Goal: Task Accomplishment & Management: Use online tool/utility

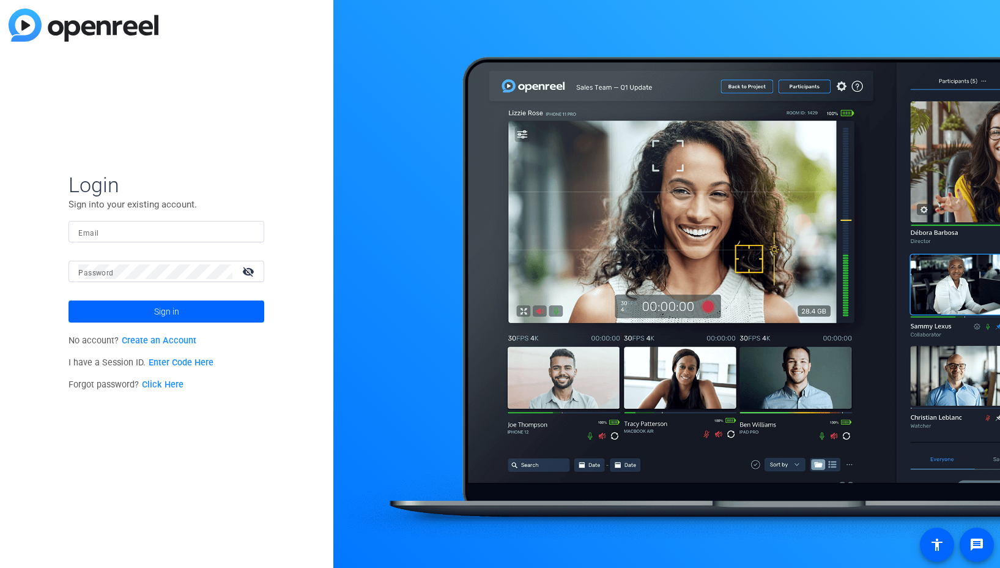
click at [206, 234] on input "Email" at bounding box center [166, 231] width 176 height 15
click at [240, 232] on img at bounding box center [244, 231] width 9 height 15
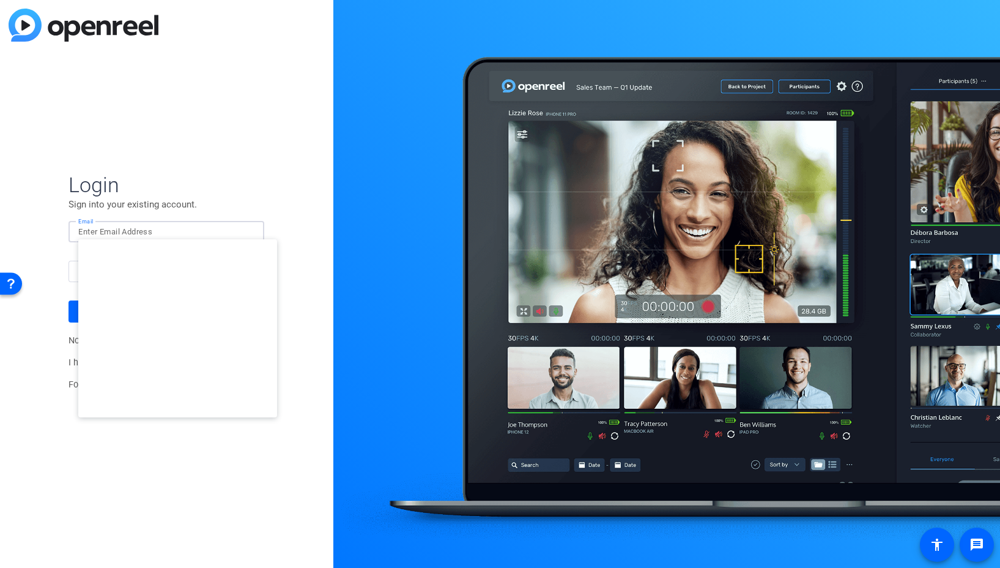
type input "studiosupport+2@openreel.com"
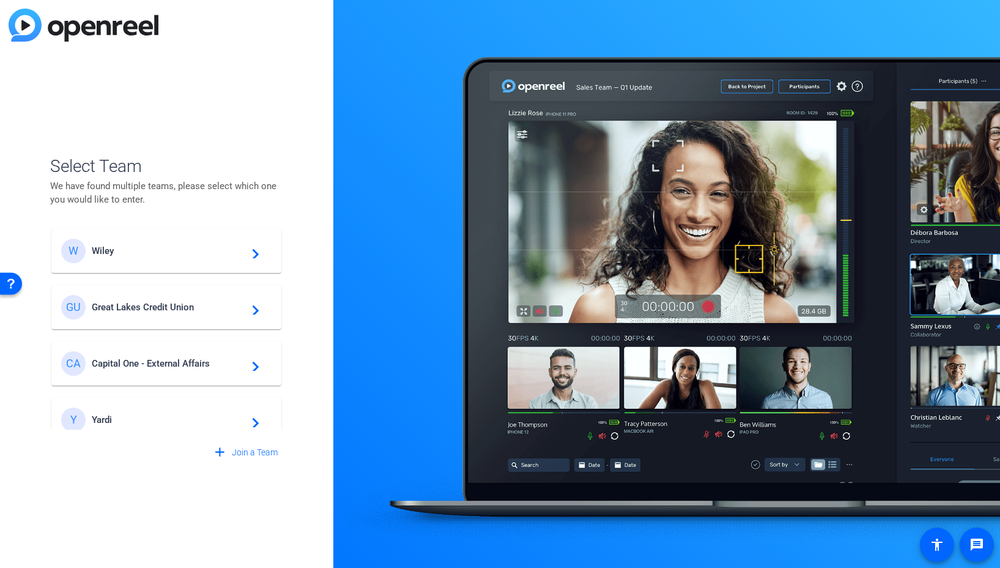
click at [139, 302] on span "Great Lakes Credit Union" at bounding box center [168, 307] width 153 height 11
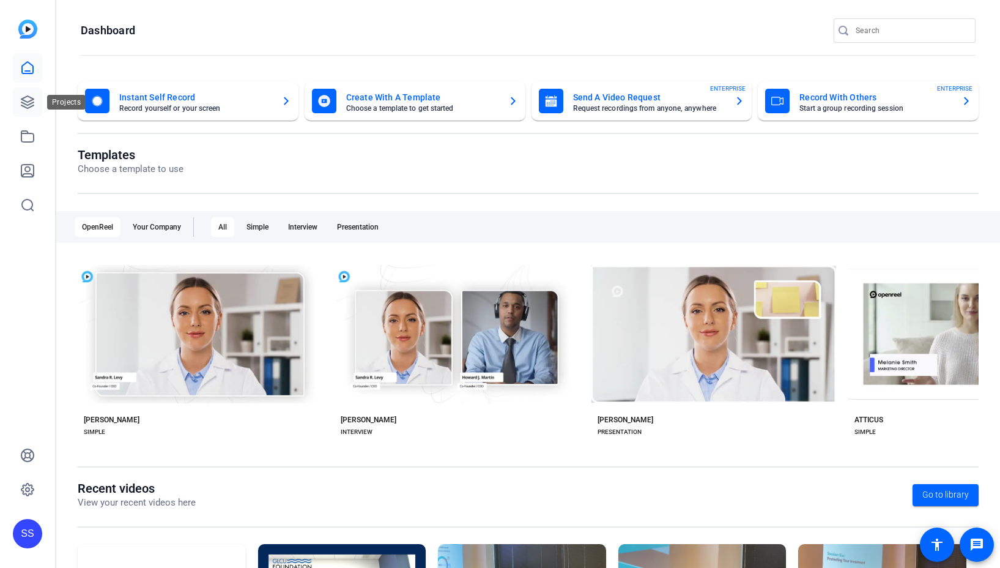
click at [31, 105] on icon at bounding box center [27, 102] width 15 height 15
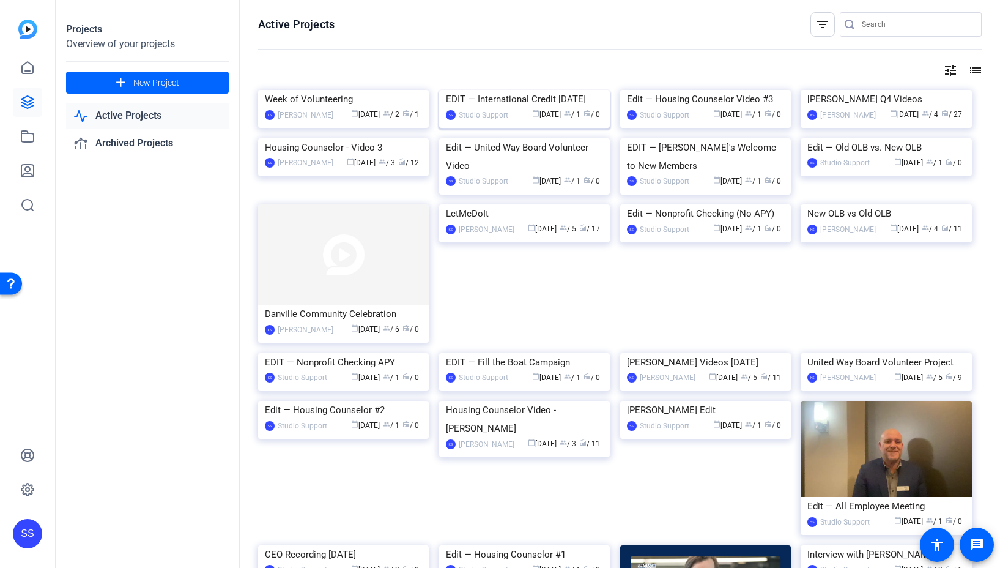
click at [522, 90] on img at bounding box center [524, 90] width 171 height 0
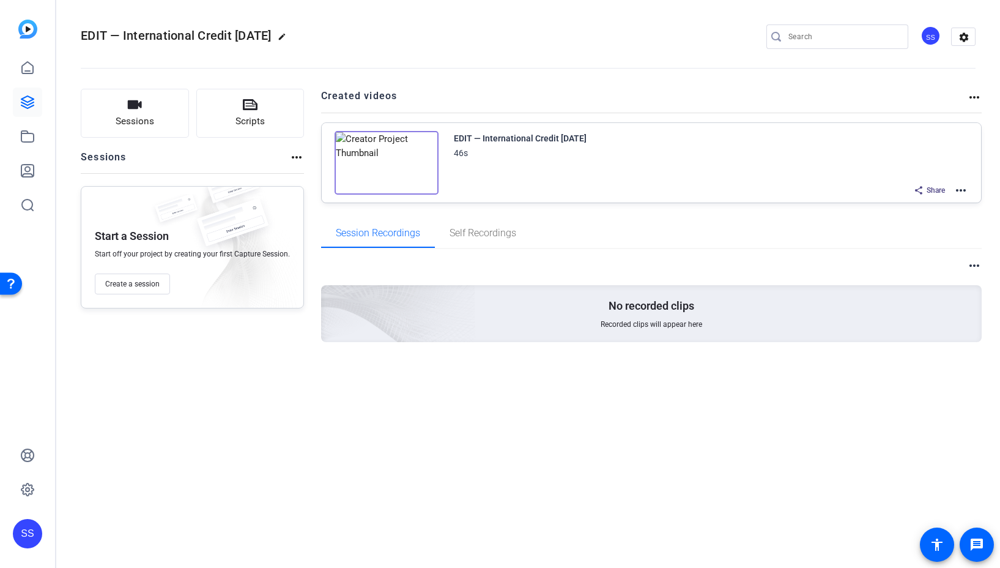
click at [960, 191] on mat-icon "more_horiz" at bounding box center [961, 190] width 15 height 15
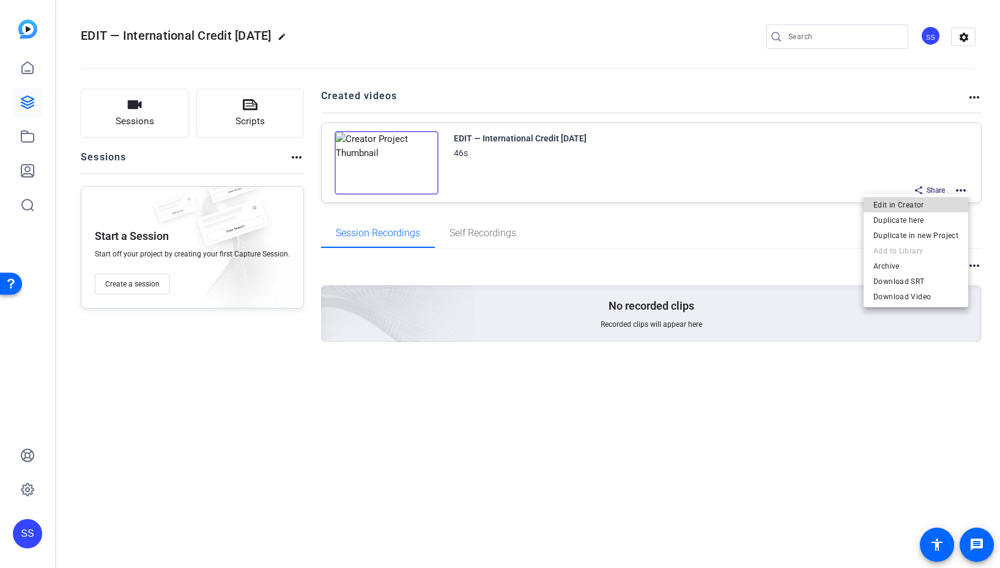
click at [944, 204] on span "Edit in Creator" at bounding box center [915, 205] width 85 height 15
